Goal: Task Accomplishment & Management: Manage account settings

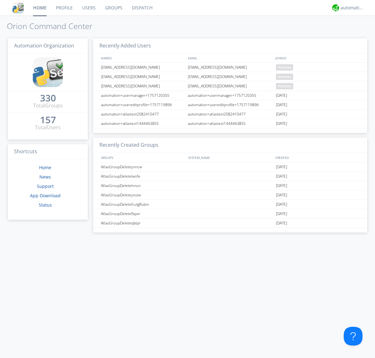
click at [88, 8] on link "Users" at bounding box center [88, 8] width 23 height 16
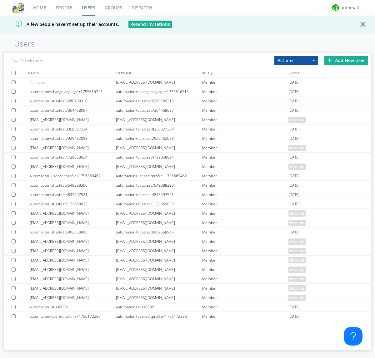
click at [346, 60] on div "Add New User" at bounding box center [346, 60] width 44 height 9
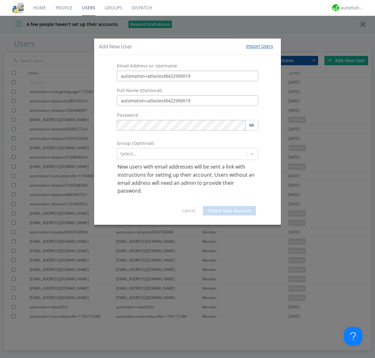
type input "automation+atlastest8422990019"
click at [229, 211] on button "Create User Account" at bounding box center [229, 210] width 53 height 9
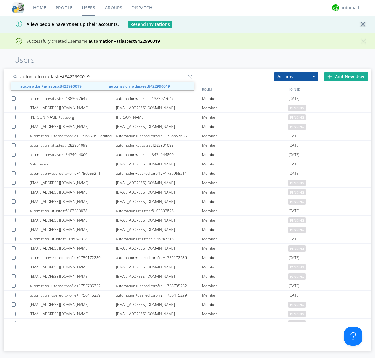
type input "automation+atlastest8422990019"
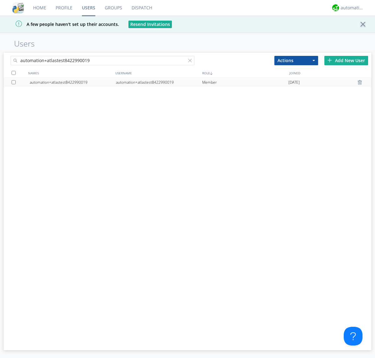
click at [15, 82] on div at bounding box center [15, 82] width 6 height 4
click at [296, 60] on button "Actions" at bounding box center [296, 60] width 44 height 9
click at [0, 0] on link "Edit Settings" at bounding box center [0, 0] width 0 height 0
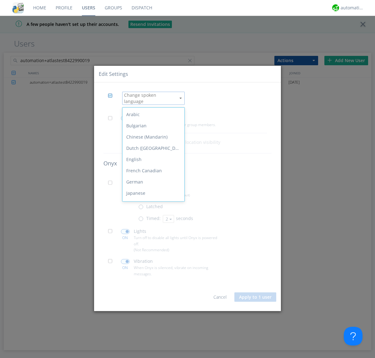
click at [152, 266] on div "Spanish" at bounding box center [153, 271] width 62 height 11
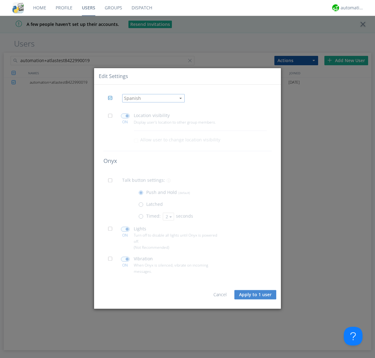
click at [256, 295] on button "Apply to 1 user" at bounding box center [255, 294] width 42 height 9
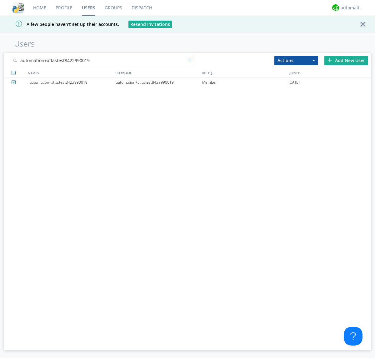
click at [191, 62] on div at bounding box center [191, 62] width 6 height 6
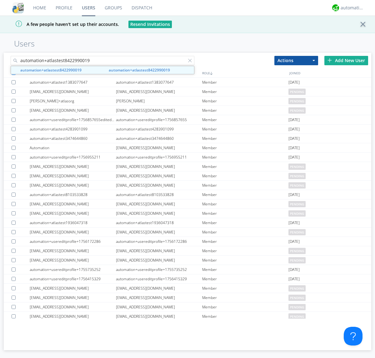
type input "automation+atlastest8422990019"
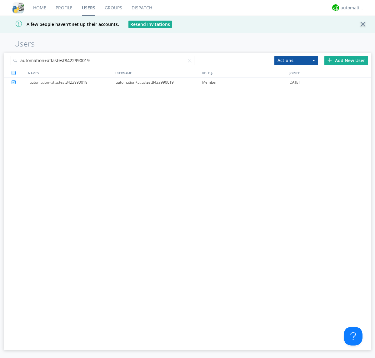
click at [159, 82] on div "automation+atlastest8422990019" at bounding box center [159, 82] width 86 height 9
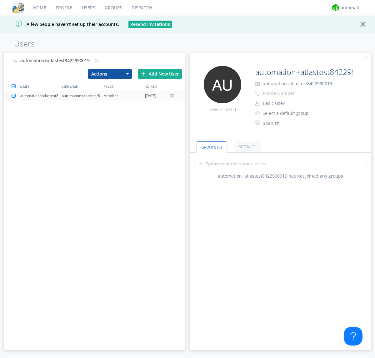
click at [246, 147] on link "Settings" at bounding box center [247, 147] width 27 height 11
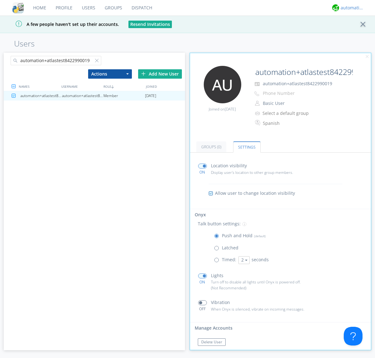
click at [350, 8] on div "automation+atlas" at bounding box center [351, 8] width 23 height 6
